Goal: Submit feedback/report problem

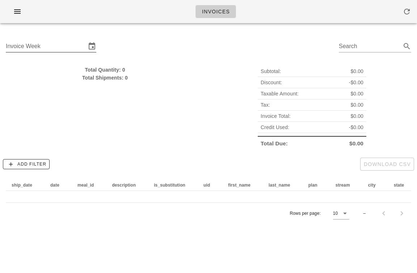
click at [72, 51] on input "Invoice Week" at bounding box center [46, 47] width 80 height 12
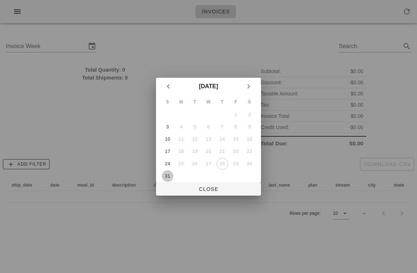
click at [165, 174] on div "31" at bounding box center [168, 176] width 12 height 5
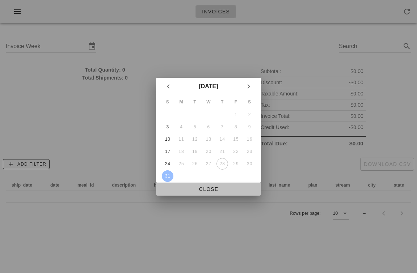
click at [196, 191] on span "Close" at bounding box center [208, 189] width 93 height 6
type input "Sunday August 31"
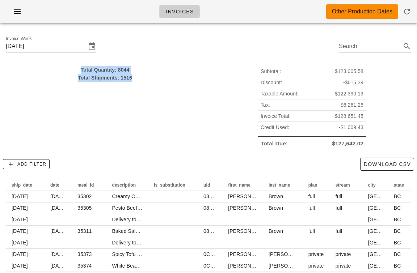
drag, startPoint x: 183, startPoint y: 64, endPoint x: 182, endPoint y: 86, distance: 22.1
click at [182, 86] on div "Total Quantity: 8044 Total Shipments: 1516" at bounding box center [104, 107] width 207 height 92
drag, startPoint x: 182, startPoint y: 86, endPoint x: 182, endPoint y: 63, distance: 22.4
click at [182, 63] on div "Total Quantity: 8044 Total Shipments: 1516" at bounding box center [104, 107] width 207 height 92
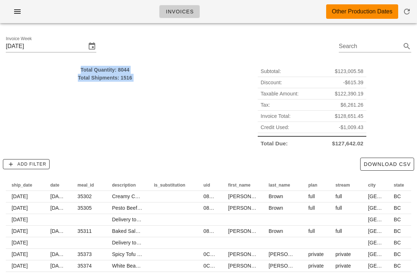
click at [182, 63] on div "Total Quantity: 8044 Total Shipments: 1516" at bounding box center [104, 107] width 207 height 92
drag, startPoint x: 182, startPoint y: 63, endPoint x: 182, endPoint y: 101, distance: 38.0
click at [182, 101] on div "Total Quantity: 8044 Total Shipments: 1516" at bounding box center [104, 107] width 207 height 92
click at [196, 38] on div "Invoice Week Sunday August 31 Search" at bounding box center [208, 47] width 417 height 37
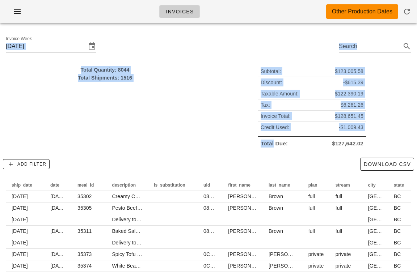
drag, startPoint x: 196, startPoint y: 38, endPoint x: 209, endPoint y: 135, distance: 97.8
click at [209, 135] on div "Invoice Week Sunday August 31 Search Total Quantity: 8044 Total Shipments: 1516…" at bounding box center [208, 181] width 417 height 305
click at [209, 135] on div "Subtotal: $123,005.58 Discount: -$615.39 Taxable Amount: $122,390.19 Tax: $6,26…" at bounding box center [311, 107] width 207 height 92
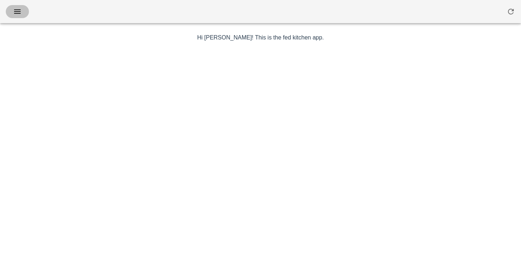
click at [20, 10] on icon "button" at bounding box center [17, 11] width 9 height 9
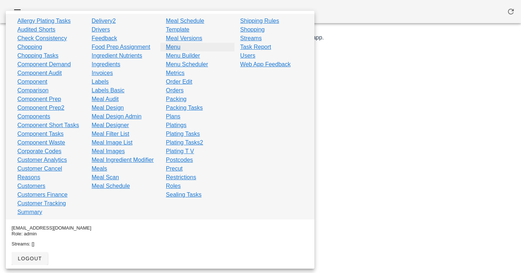
click at [176, 49] on link "Menu" at bounding box center [173, 47] width 14 height 9
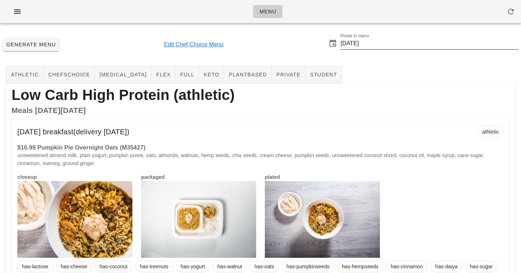
click at [387, 38] on input "[DATE]" at bounding box center [429, 44] width 178 height 12
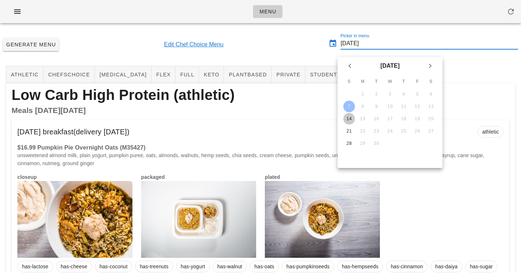
click at [348, 120] on div "14" at bounding box center [349, 118] width 12 height 5
type input "[DATE]"
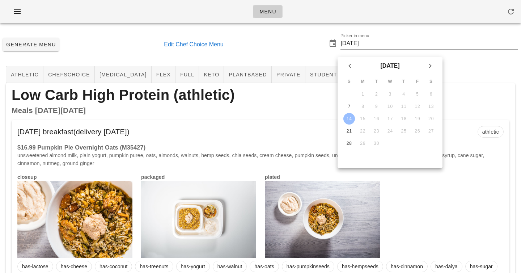
click at [319, 127] on div "[DATE] breakfast (delivery [DATE]) athletic" at bounding box center [261, 131] width 498 height 23
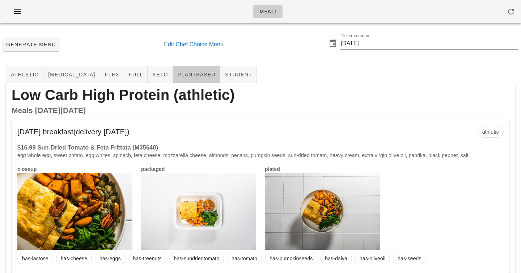
click at [177, 74] on span "plantbased" at bounding box center [196, 75] width 38 height 6
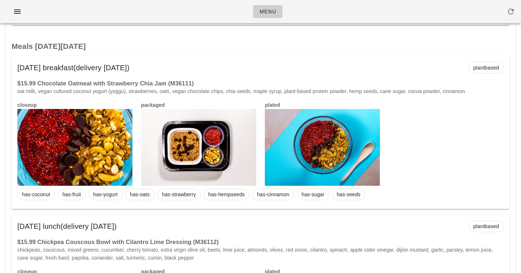
scroll to position [2258, 0]
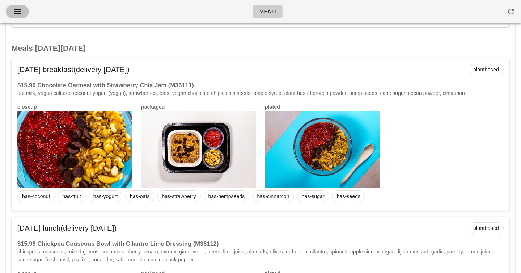
click at [24, 6] on button "button" at bounding box center [17, 11] width 23 height 13
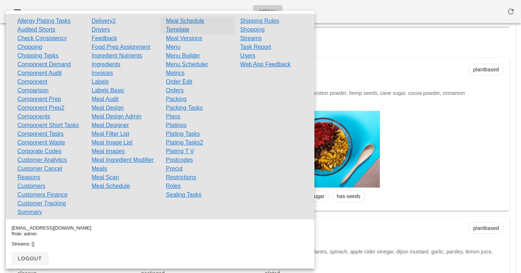
click at [182, 29] on link "Meal Schedule Template" at bounding box center [197, 25] width 63 height 17
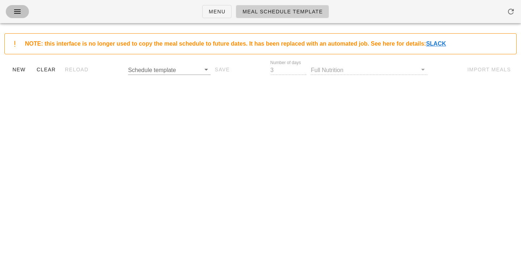
click at [20, 11] on icon "button" at bounding box center [17, 11] width 9 height 9
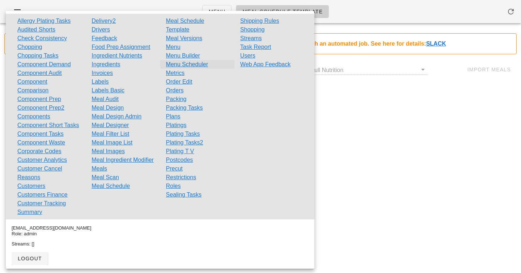
click at [176, 63] on link "Menu Scheduler" at bounding box center [187, 64] width 42 height 9
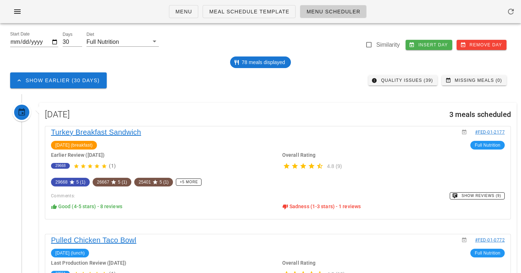
click at [175, 63] on div "78 meals displayed" at bounding box center [260, 62] width 512 height 12
click at [69, 17] on div "Menu Meal Schedule Template Menu Scheduler" at bounding box center [260, 11] width 521 height 23
click at [111, 44] on div "Full Nutrition" at bounding box center [102, 42] width 33 height 7
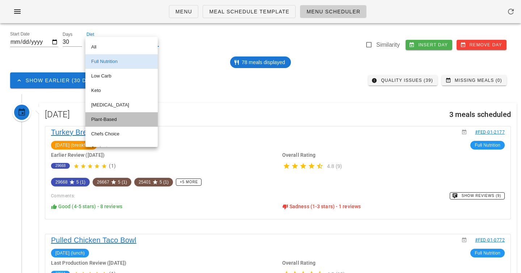
click at [115, 120] on div "Plant-Based" at bounding box center [121, 119] width 61 height 6
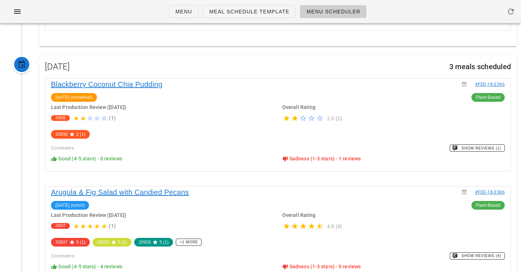
scroll to position [4609, 0]
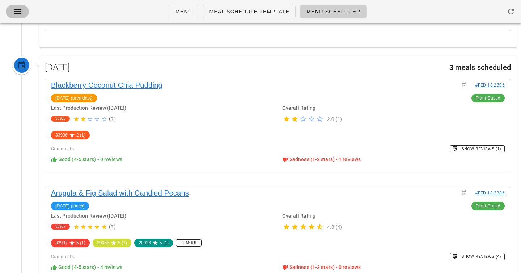
click at [16, 10] on icon "button" at bounding box center [17, 11] width 9 height 9
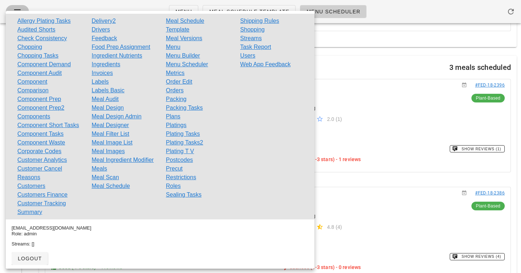
click at [16, 10] on icon "button" at bounding box center [17, 11] width 9 height 9
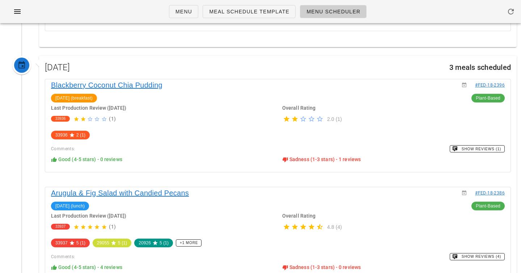
click at [124, 11] on div "Menu Meal Schedule Template Menu Scheduler" at bounding box center [260, 11] width 521 height 23
click at [237, 16] on link "Meal Schedule Template" at bounding box center [249, 11] width 93 height 13
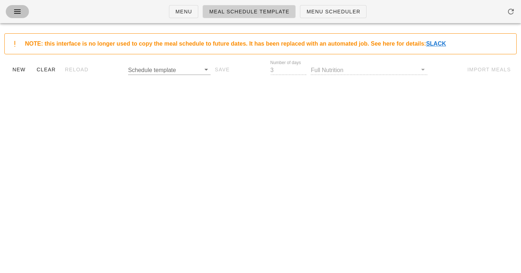
click at [16, 14] on icon "button" at bounding box center [17, 11] width 9 height 9
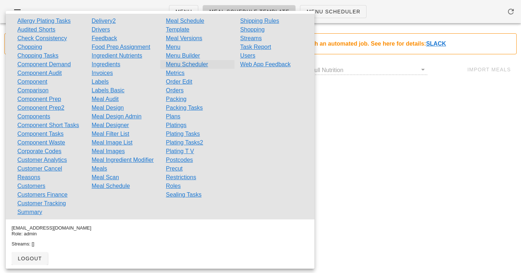
click at [186, 64] on link "Menu Scheduler" at bounding box center [187, 64] width 42 height 9
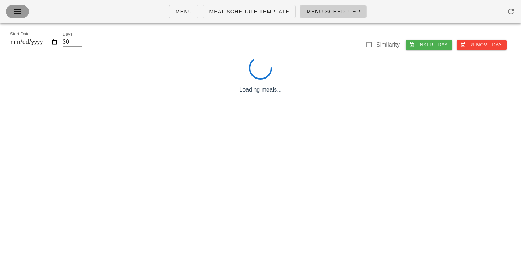
click at [20, 11] on icon "button" at bounding box center [17, 11] width 9 height 9
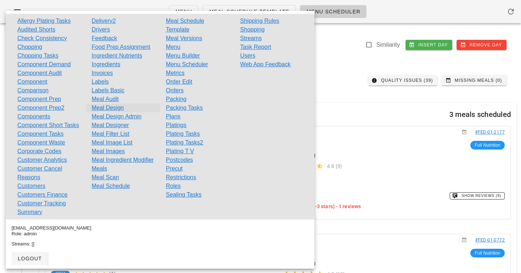
click at [117, 111] on link "Meal Design" at bounding box center [107, 107] width 32 height 9
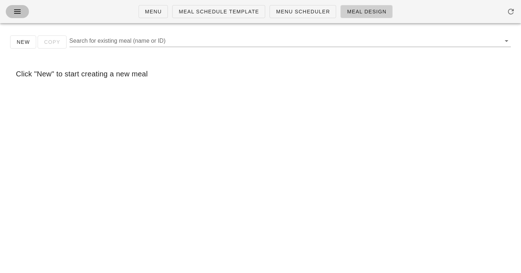
click at [17, 10] on icon "button" at bounding box center [17, 11] width 9 height 9
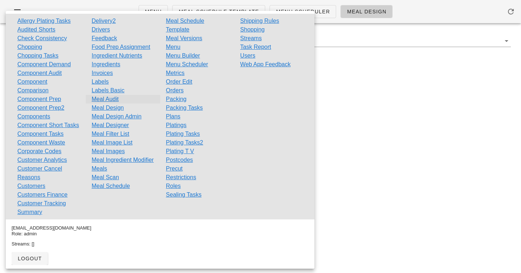
click at [106, 99] on link "Meal Audit" at bounding box center [104, 99] width 27 height 9
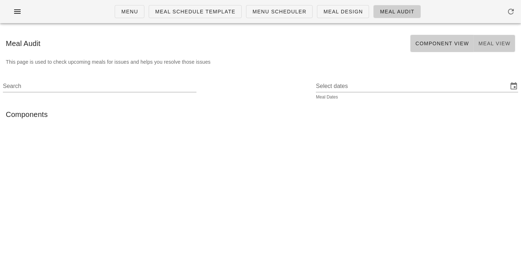
click at [486, 42] on span "Meal View" at bounding box center [494, 44] width 33 height 6
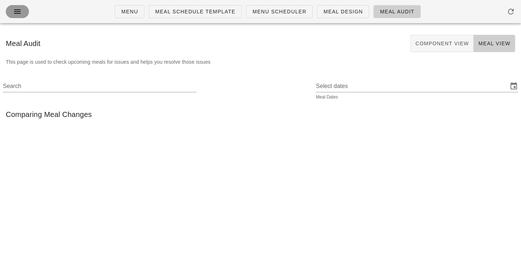
click at [17, 17] on button "button" at bounding box center [17, 11] width 23 height 13
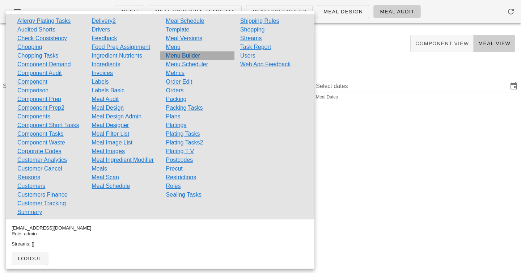
click at [176, 56] on link "Menu Builder" at bounding box center [183, 55] width 34 height 9
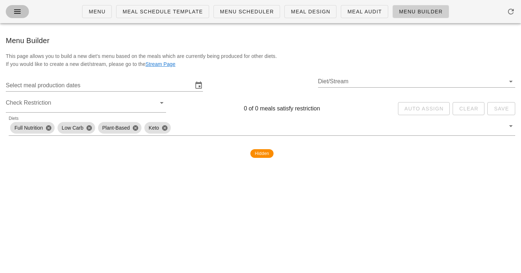
click at [17, 12] on icon "button" at bounding box center [17, 11] width 9 height 9
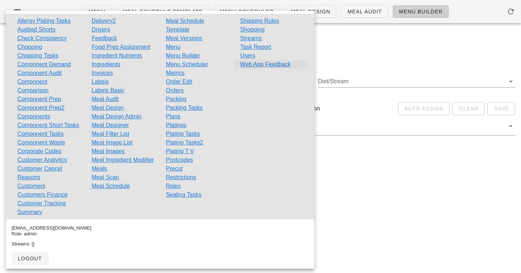
click at [250, 63] on link "Web App Feedback" at bounding box center [265, 64] width 50 height 9
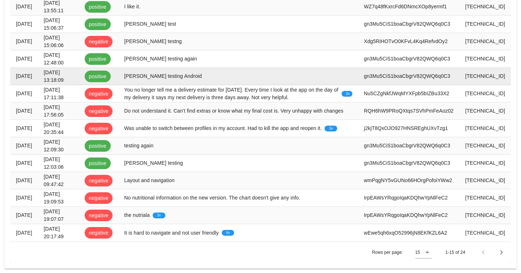
scroll to position [218, 0]
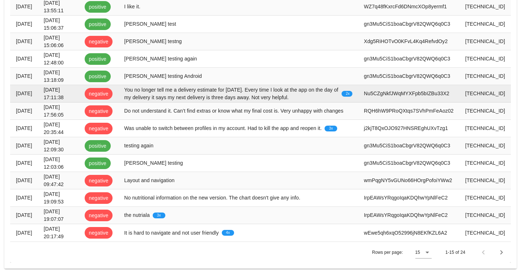
click at [163, 87] on div "You no longer tell me a delivery estimate for [DATE]. Every time I look at the …" at bounding box center [238, 93] width 228 height 15
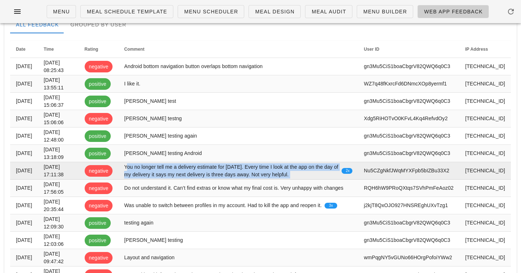
scroll to position [133, 0]
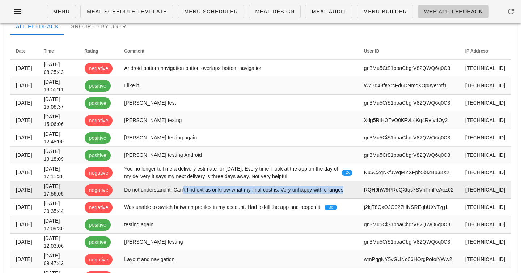
drag, startPoint x: 184, startPoint y: 193, endPoint x: 186, endPoint y: 202, distance: 8.9
click at [186, 193] on div "Do not understand it. Can’t find extras or know what my final cost is. Very unh…" at bounding box center [238, 190] width 228 height 8
drag, startPoint x: 186, startPoint y: 202, endPoint x: 186, endPoint y: 190, distance: 12.3
click at [186, 190] on div "Do not understand it. Can’t find extras or know what my final cost is. Very unh…" at bounding box center [238, 190] width 228 height 8
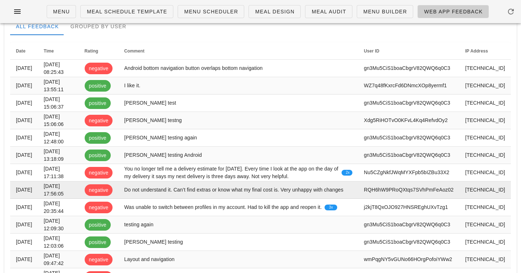
click at [186, 190] on div "Do not understand it. Can’t find extras or know what my final cost is. Very unh…" at bounding box center [238, 190] width 228 height 8
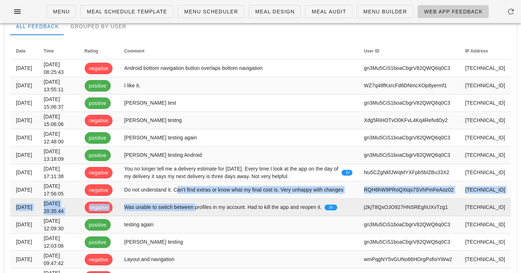
drag, startPoint x: 186, startPoint y: 190, endPoint x: 194, endPoint y: 206, distance: 18.0
click at [194, 206] on tbody "[DATE] [DATE] 08:25:43 negative Android bottom navigation button overlaps botto…" at bounding box center [260, 190] width 500 height 260
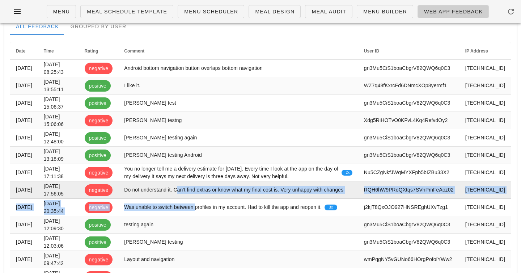
click at [189, 192] on div "Do not understand it. Can’t find extras or know what my final cost is. Very unh…" at bounding box center [238, 190] width 228 height 8
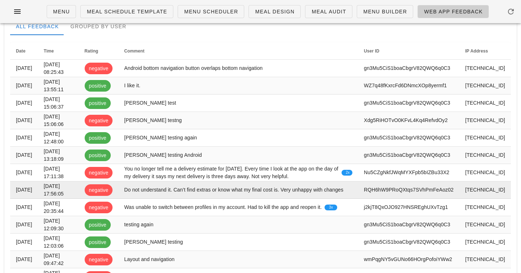
click at [181, 192] on div "Do not understand it. Can’t find extras or know what my final cost is. Very unh…" at bounding box center [238, 190] width 228 height 8
drag, startPoint x: 181, startPoint y: 192, endPoint x: 188, endPoint y: 199, distance: 9.5
click at [188, 193] on div "Do not understand it. Can’t find extras or know what my final cost is. Very unh…" at bounding box center [238, 190] width 228 height 8
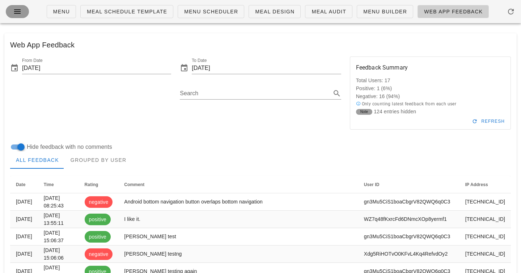
click at [19, 10] on icon "button" at bounding box center [17, 11] width 9 height 9
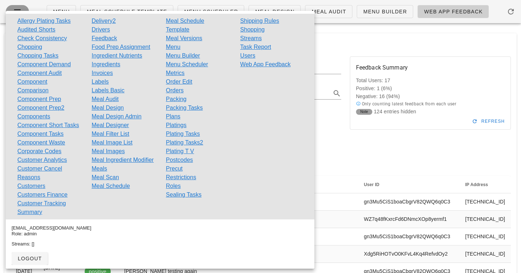
click at [19, 10] on icon "button" at bounding box center [17, 11] width 9 height 9
